Goal: Task Accomplishment & Management: Use online tool/utility

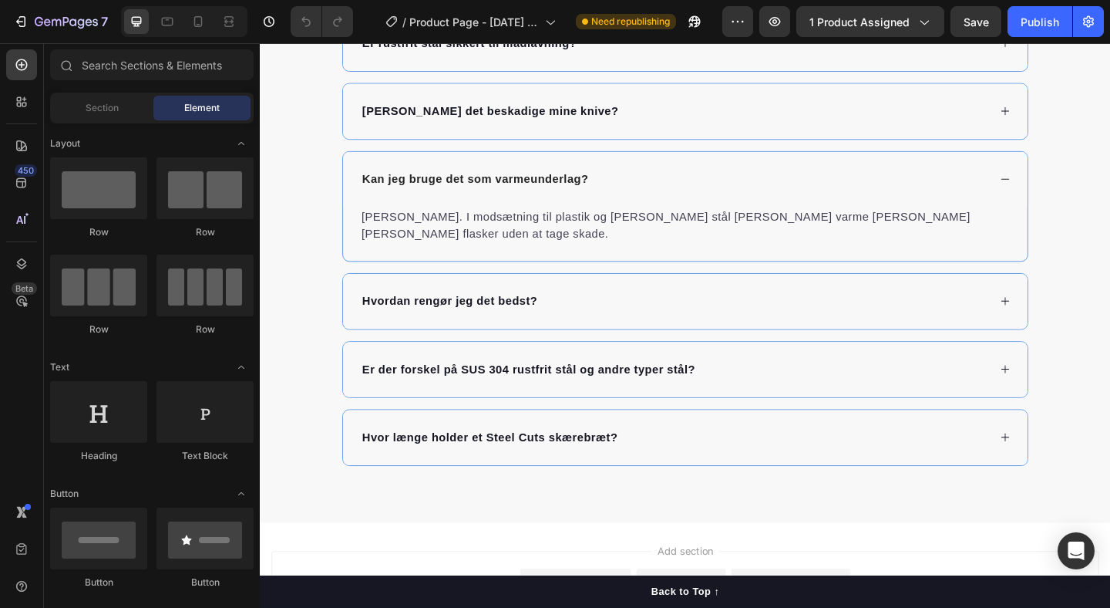
scroll to position [2797, 0]
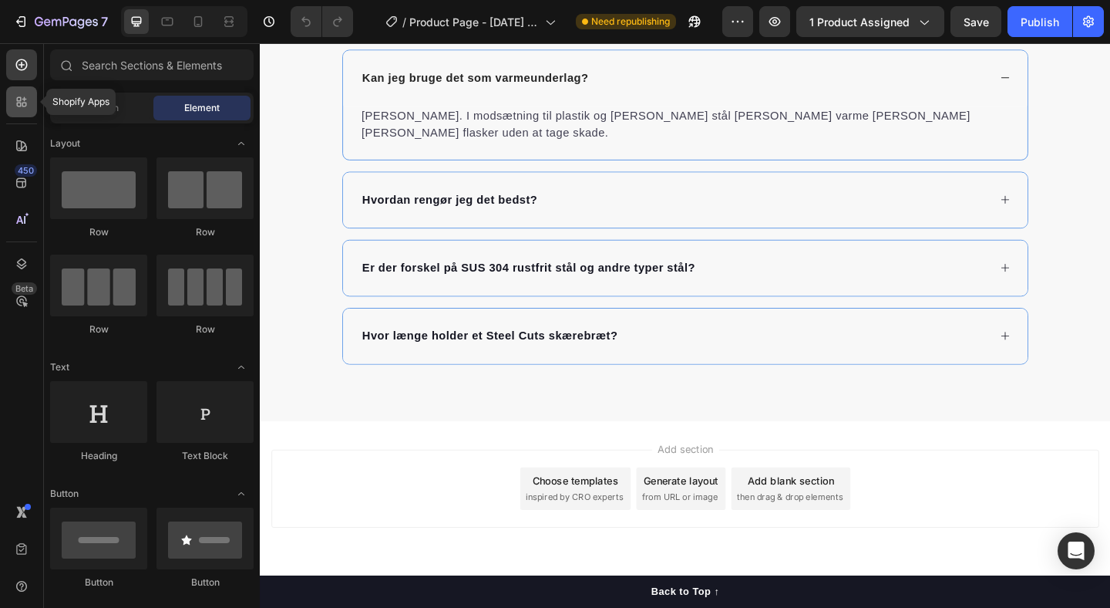
click at [32, 110] on div at bounding box center [21, 101] width 31 height 31
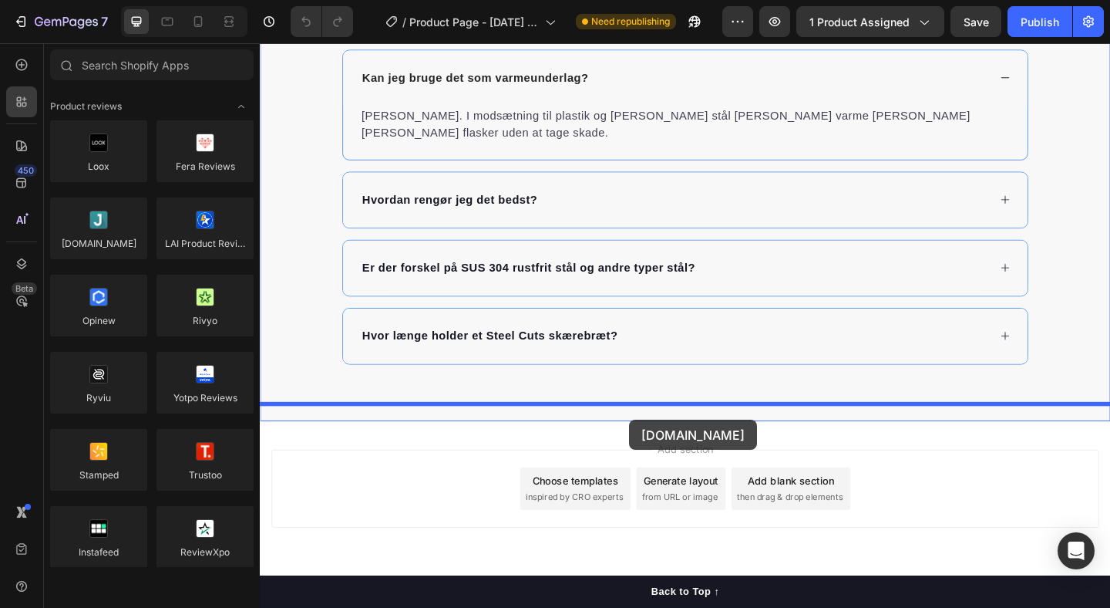
drag, startPoint x: 358, startPoint y: 274, endPoint x: 662, endPoint y: 453, distance: 352.1
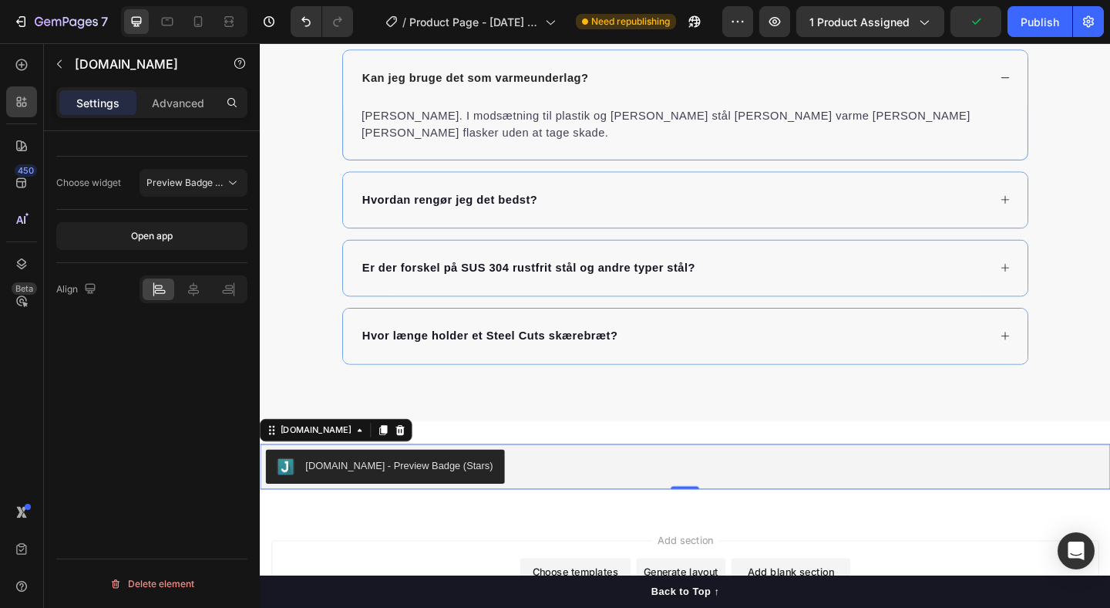
click at [409, 494] on div "[DOMAIN_NAME] - Preview Badge (Stars)" at bounding box center [411, 502] width 204 height 16
click at [220, 176] on span "Preview Badge (Stars)" at bounding box center [185, 183] width 79 height 14
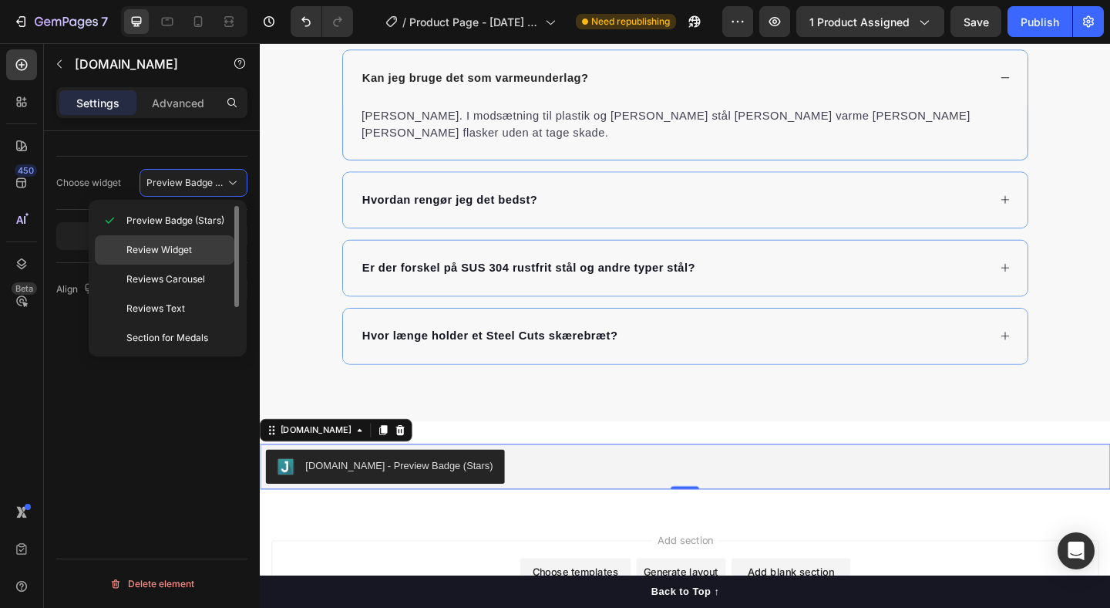
click at [189, 249] on span "Review Widget" at bounding box center [159, 250] width 66 height 14
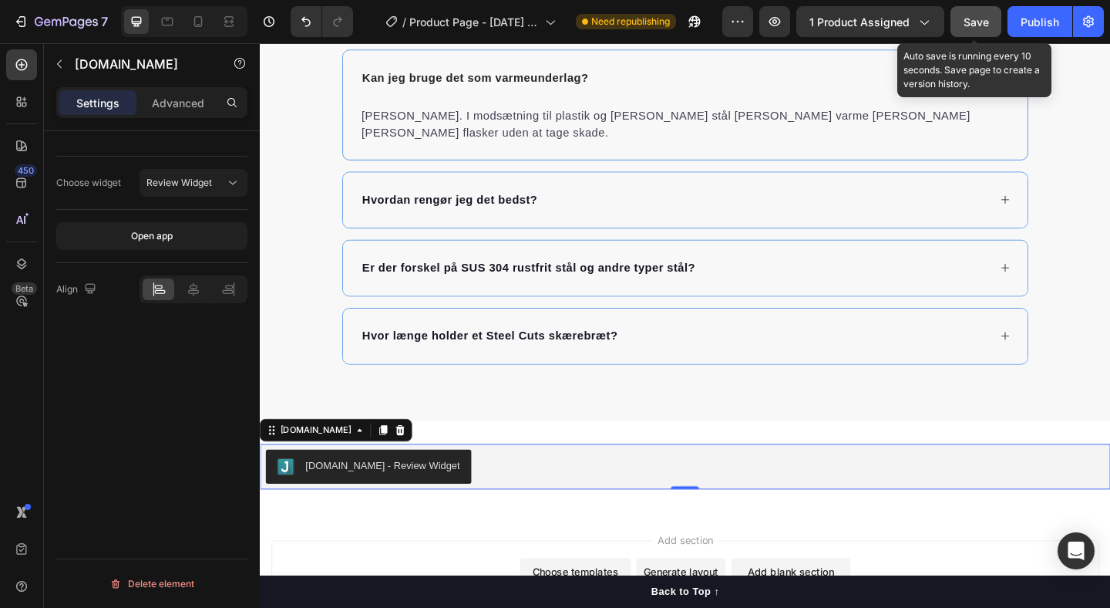
click at [968, 22] on span "Save" at bounding box center [976, 21] width 25 height 13
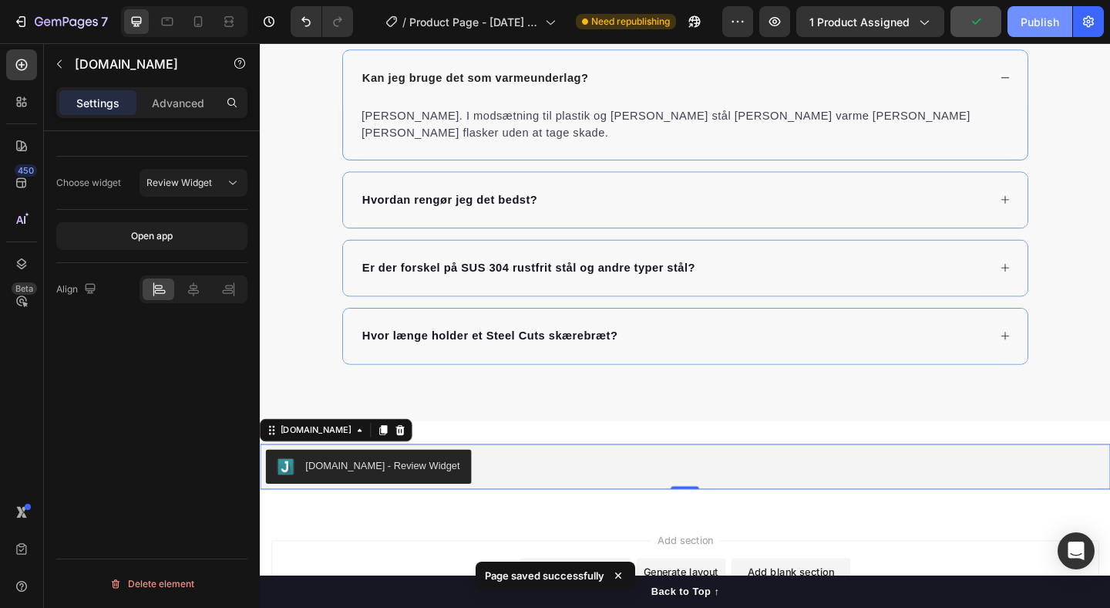
click at [1042, 23] on div "Publish" at bounding box center [1040, 22] width 39 height 16
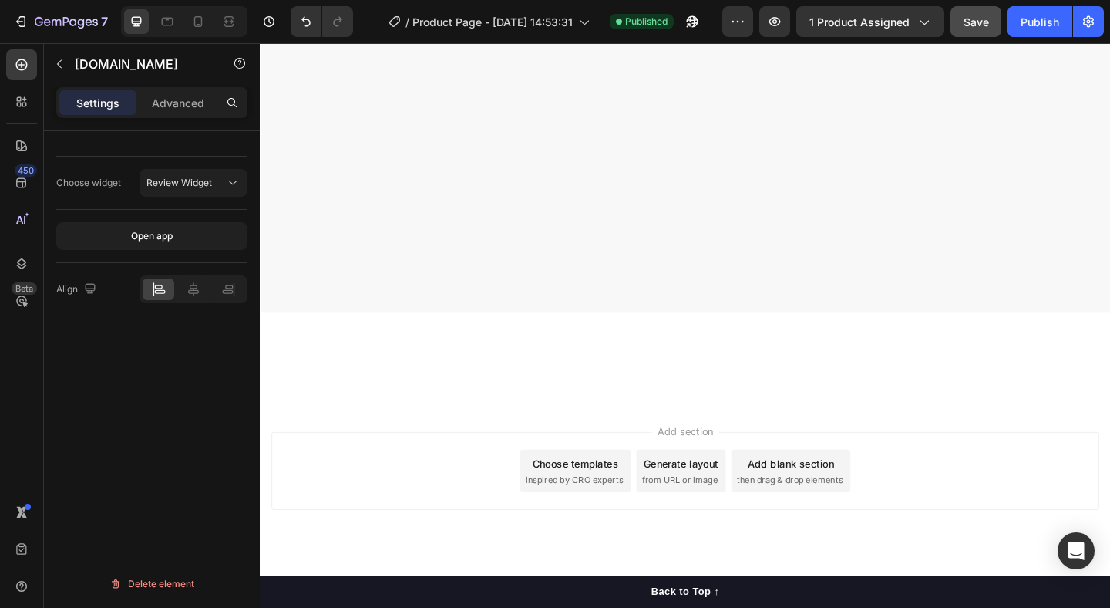
scroll to position [0, 0]
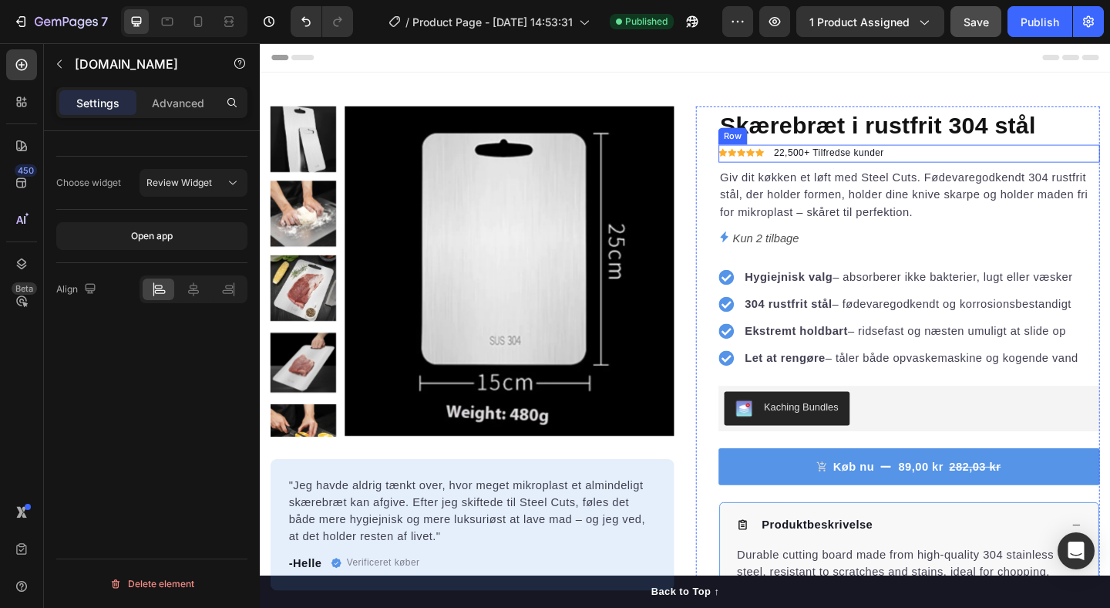
click at [969, 161] on div "Icon Icon Icon Icon Icon Icon List Hoz 22,500+ Tilfredse kunder Text block Row" at bounding box center [966, 163] width 415 height 20
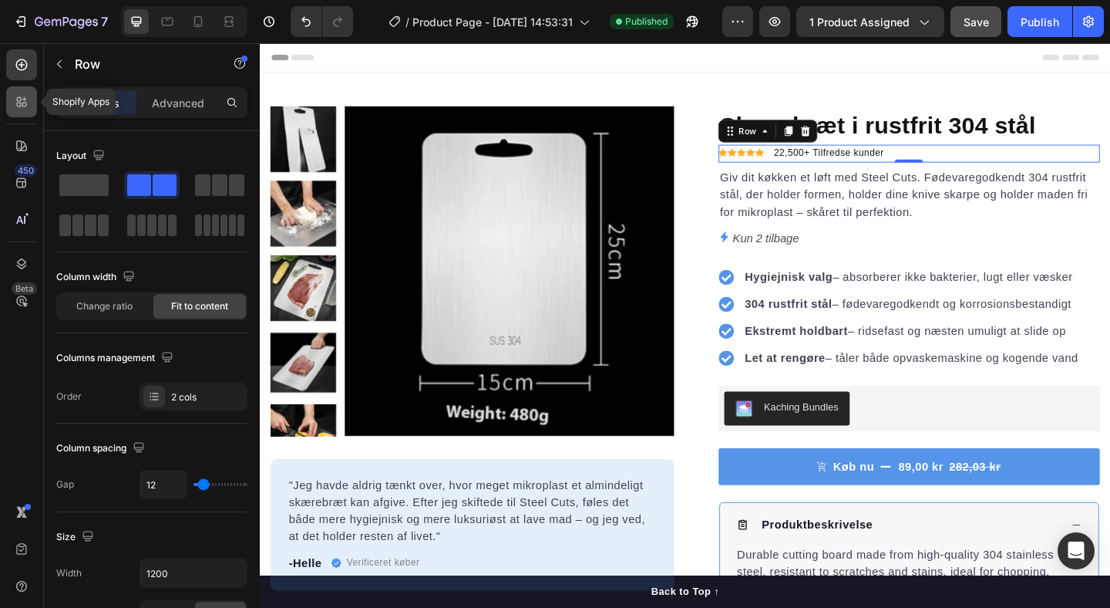
click at [25, 102] on icon at bounding box center [21, 101] width 15 height 15
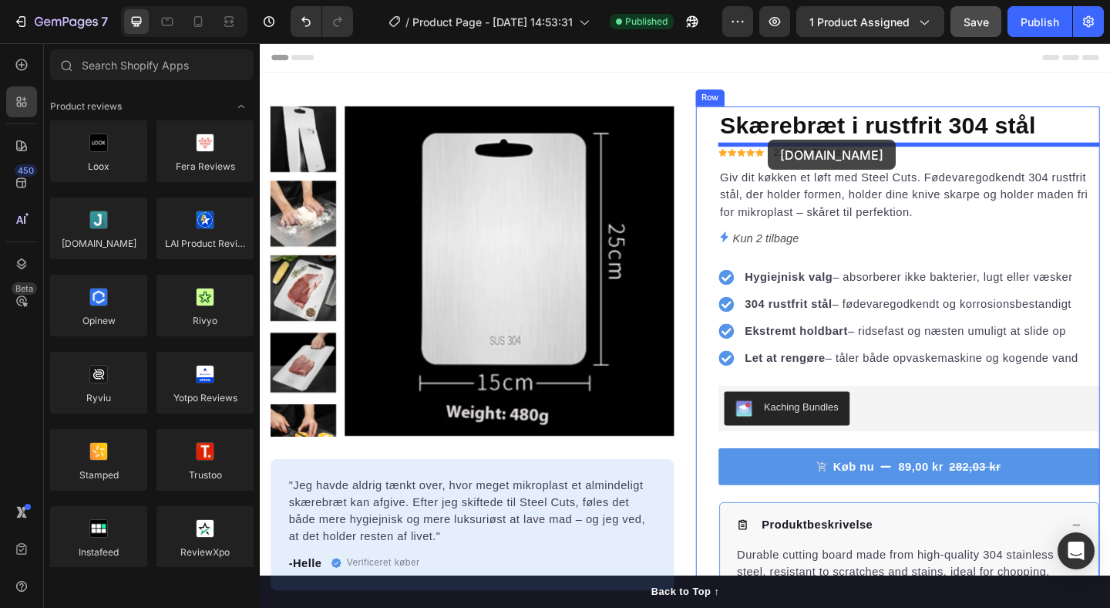
drag, startPoint x: 367, startPoint y: 278, endPoint x: 813, endPoint y: 148, distance: 464.1
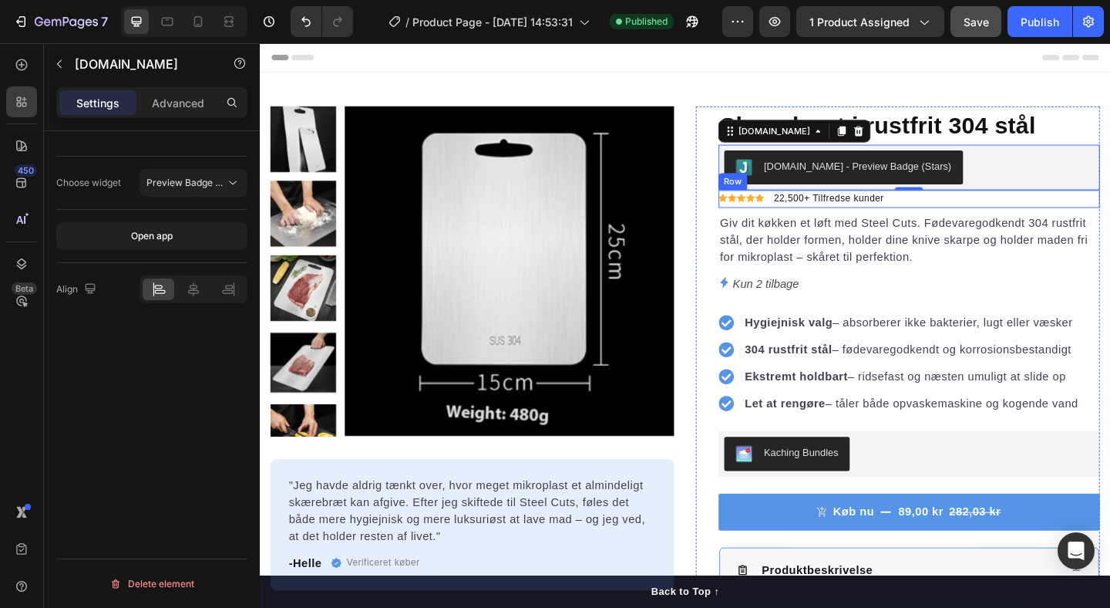
click at [1012, 216] on div "Icon Icon Icon Icon Icon Icon List Hoz 22,500+ Tilfredse kunder Text block Row" at bounding box center [966, 213] width 415 height 20
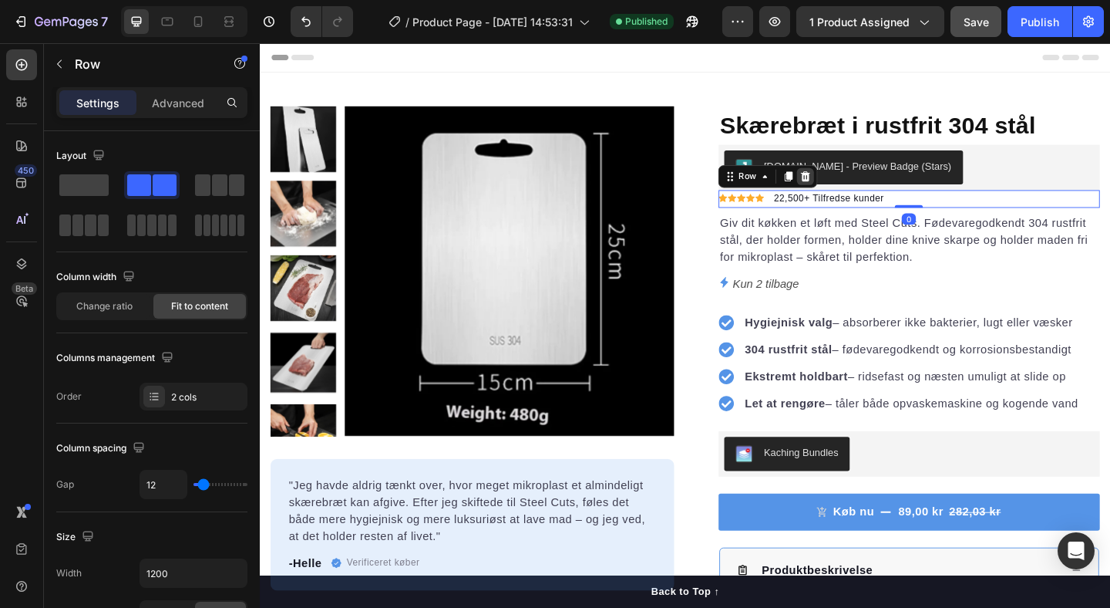
click at [850, 188] on icon at bounding box center [854, 187] width 10 height 11
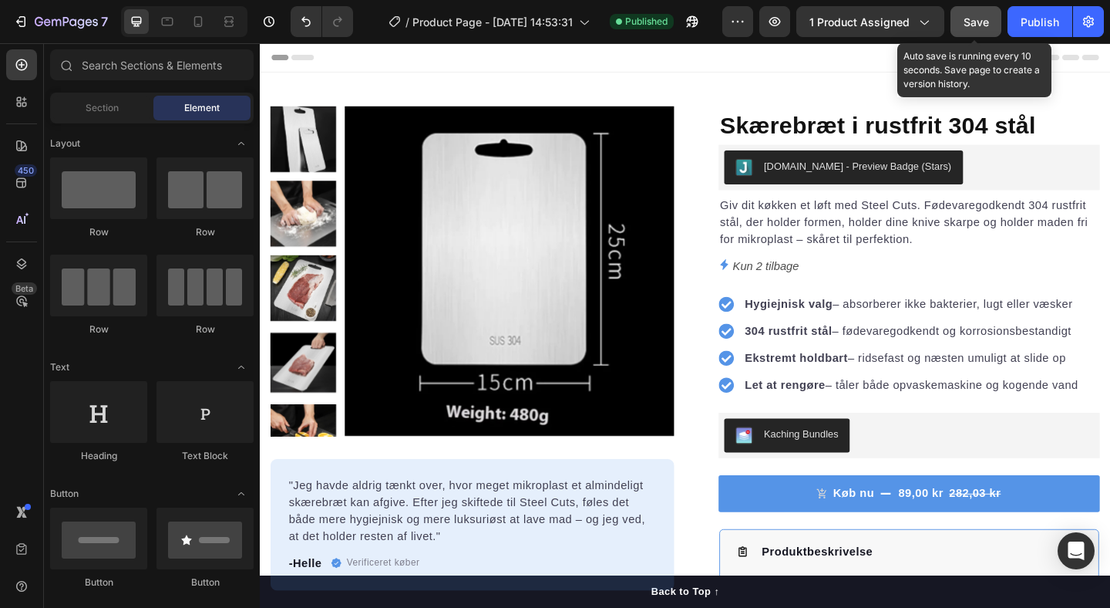
click at [987, 25] on span "Save" at bounding box center [976, 21] width 25 height 13
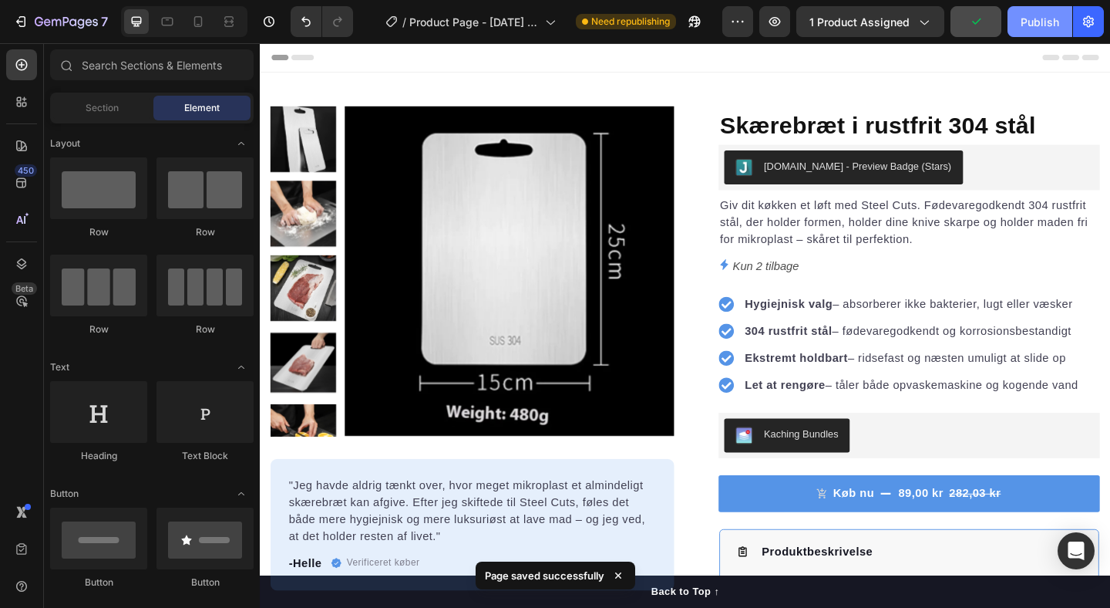
click at [1030, 22] on div "Publish" at bounding box center [1040, 22] width 39 height 16
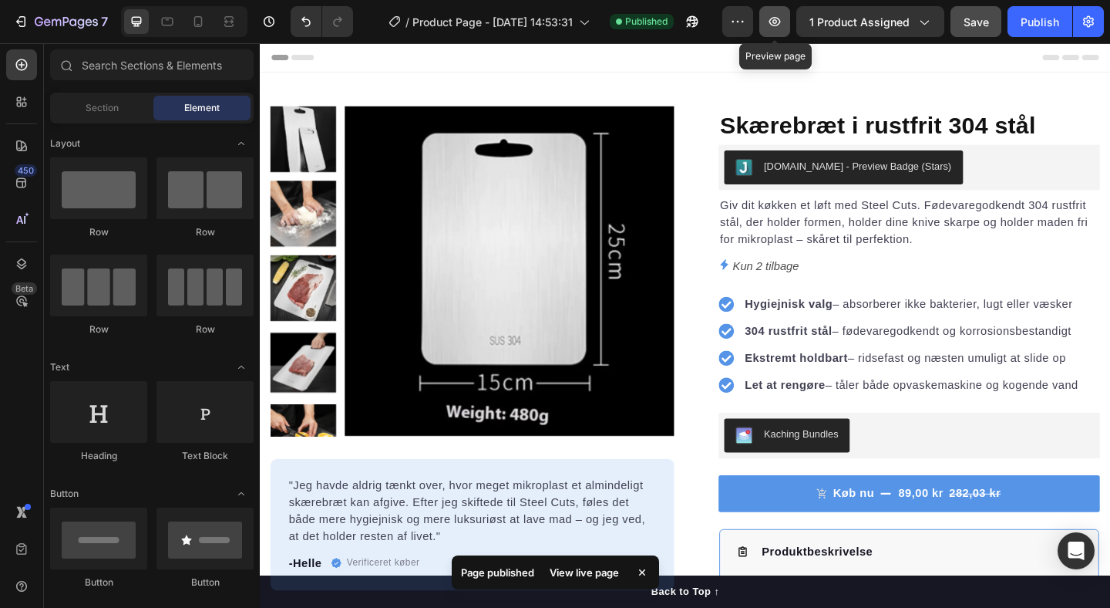
click at [781, 29] on button "button" at bounding box center [774, 21] width 31 height 31
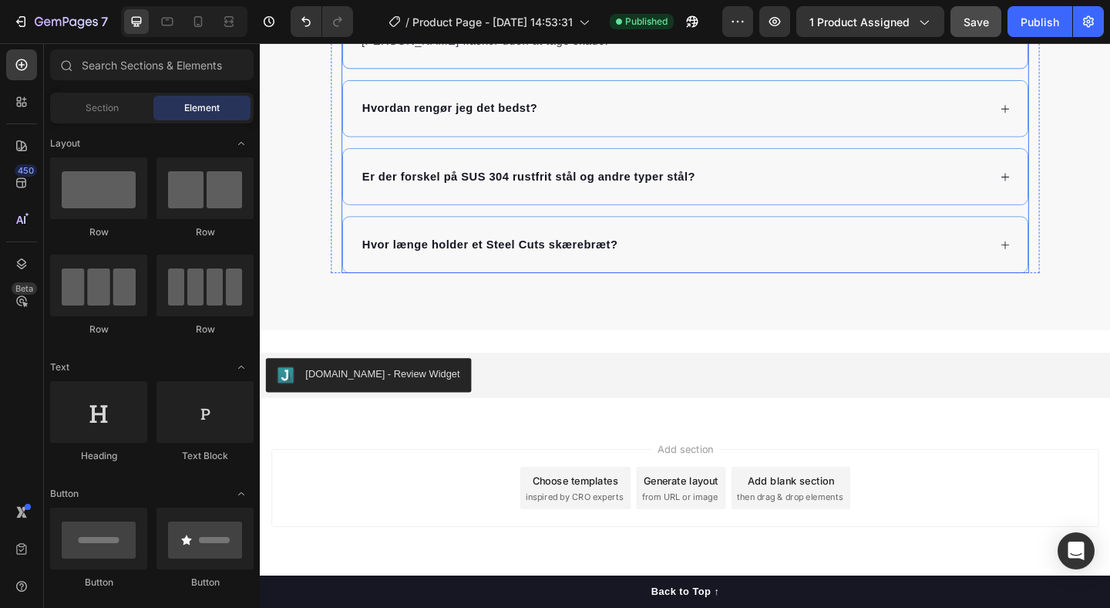
scroll to position [2857, 0]
